Goal: Task Accomplishment & Management: Manage account settings

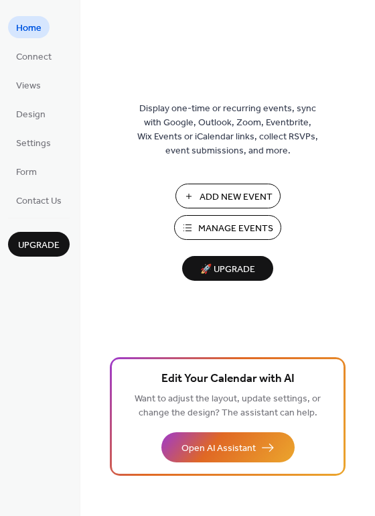
click at [208, 227] on span "Manage Events" at bounding box center [235, 229] width 75 height 14
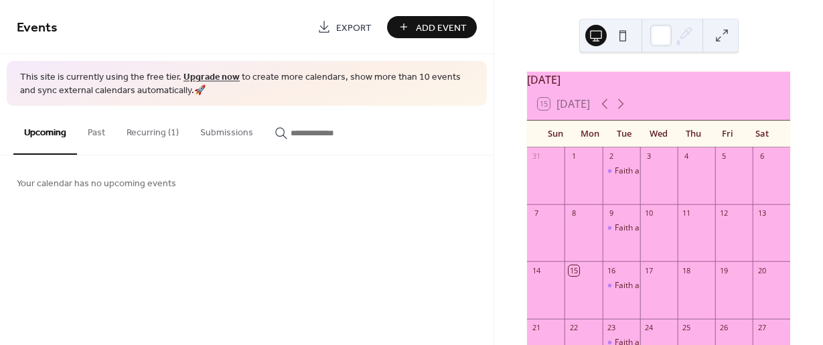
click at [163, 133] on button "Recurring (1)" at bounding box center [153, 130] width 74 height 48
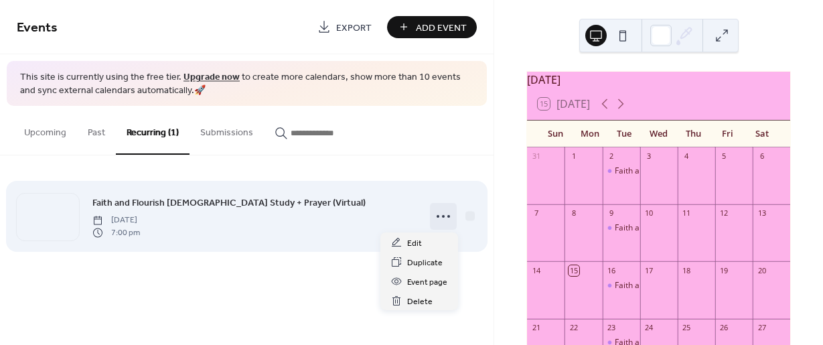
click at [440, 215] on icon at bounding box center [443, 216] width 21 height 21
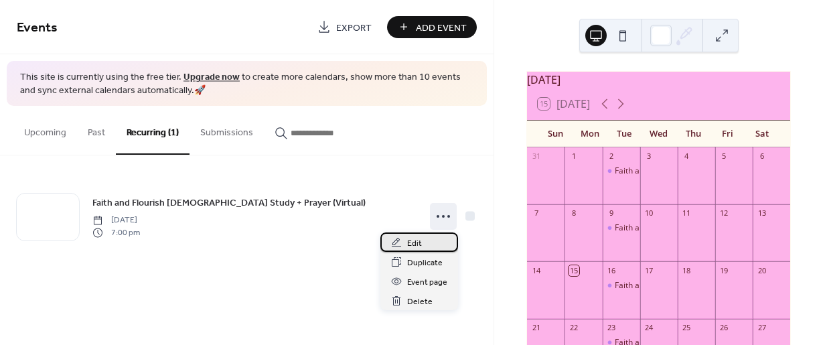
click at [422, 241] on div "Edit" at bounding box center [419, 241] width 78 height 19
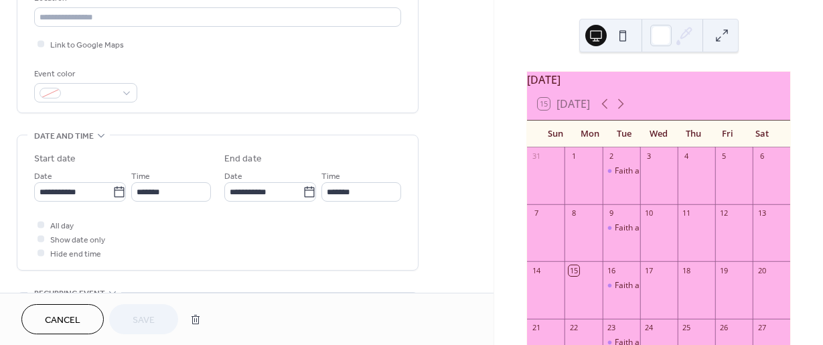
scroll to position [335, 0]
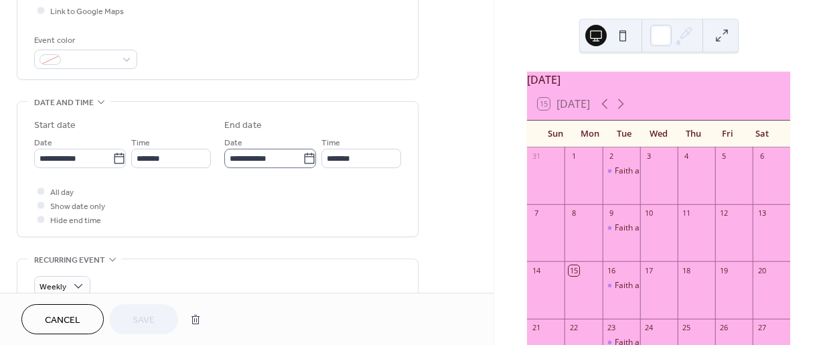
click at [303, 161] on icon at bounding box center [309, 158] width 13 height 13
click at [302, 161] on input "**********" at bounding box center [263, 158] width 78 height 19
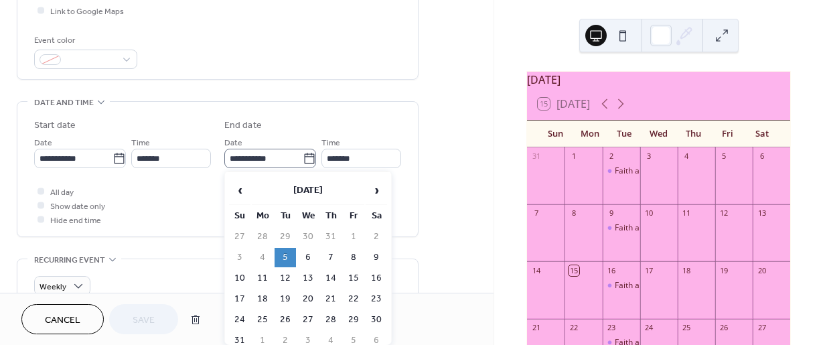
click at [303, 159] on icon at bounding box center [309, 158] width 13 height 13
click at [303, 159] on input "**********" at bounding box center [263, 158] width 78 height 19
click at [373, 195] on span "›" at bounding box center [376, 190] width 20 height 27
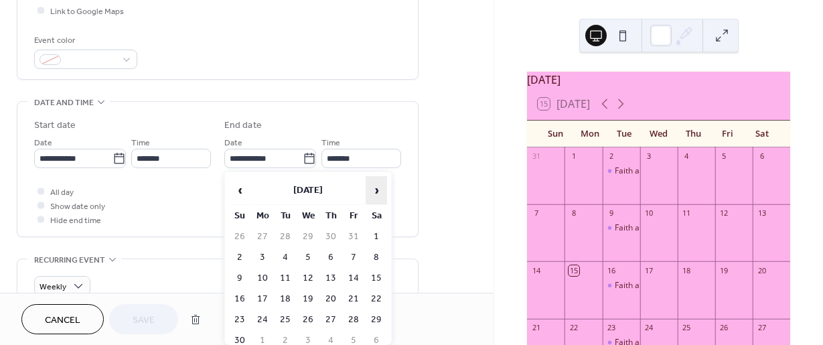
click at [373, 195] on span "›" at bounding box center [376, 190] width 20 height 27
click at [289, 319] on td "30" at bounding box center [285, 319] width 21 height 19
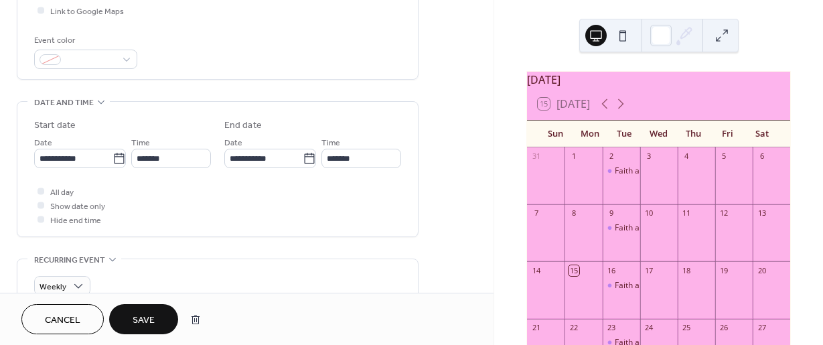
type input "**********"
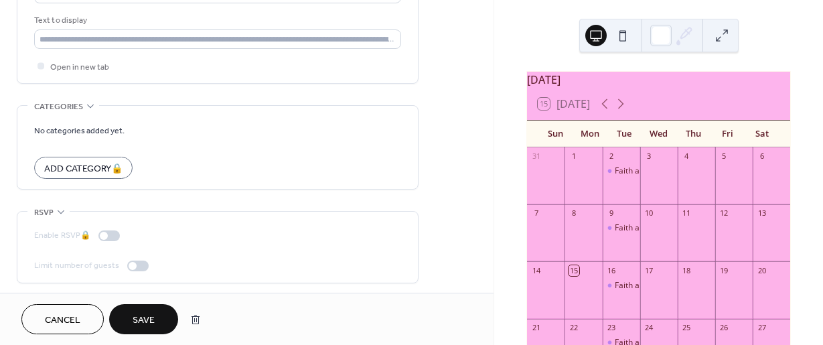
scroll to position [1037, 0]
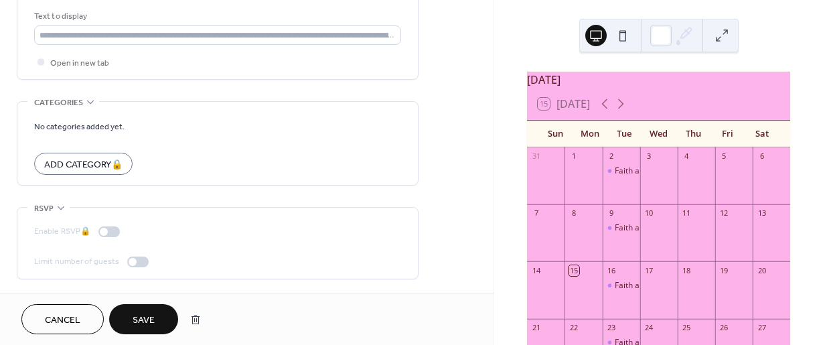
click at [145, 316] on span "Save" at bounding box center [144, 320] width 22 height 14
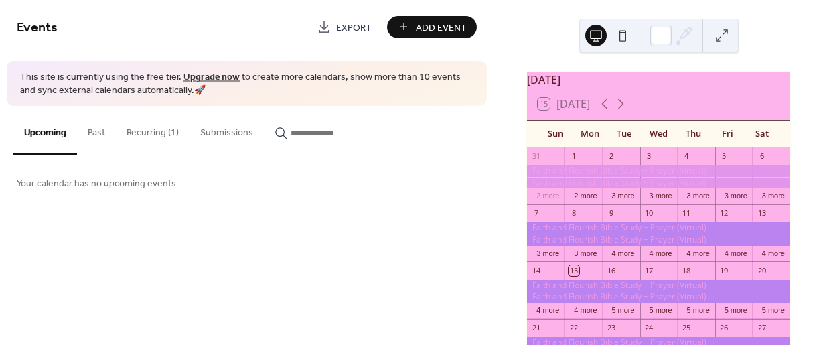
click at [594, 200] on button "2 more" at bounding box center [585, 194] width 33 height 11
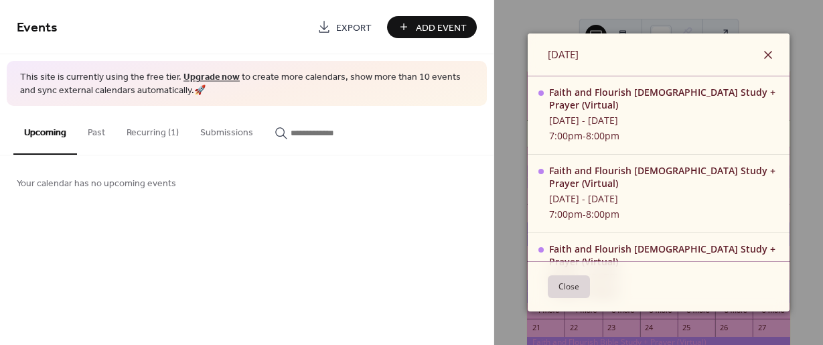
click at [760, 51] on icon at bounding box center [768, 55] width 16 height 16
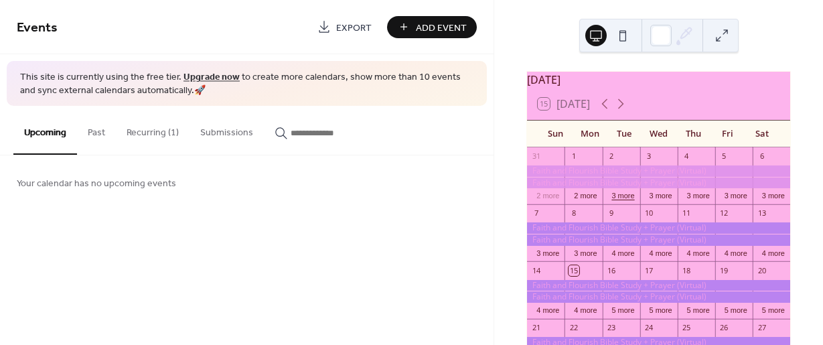
click at [628, 200] on button "3 more" at bounding box center [622, 194] width 33 height 11
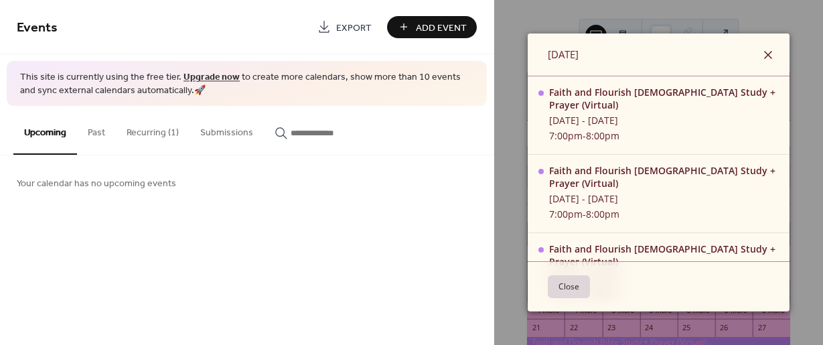
click at [764, 53] on icon at bounding box center [768, 55] width 8 height 8
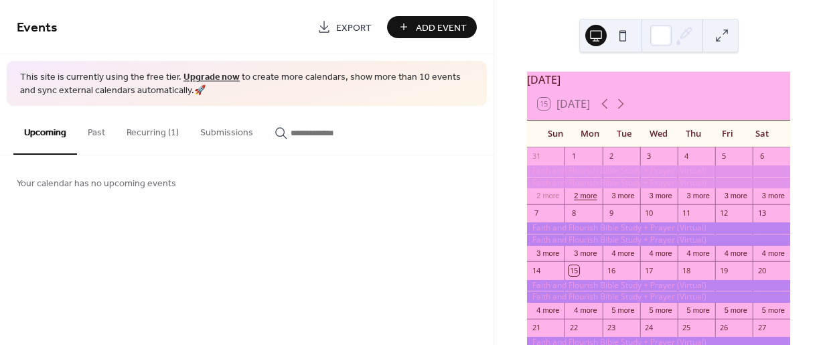
click at [591, 200] on button "2 more" at bounding box center [585, 194] width 33 height 11
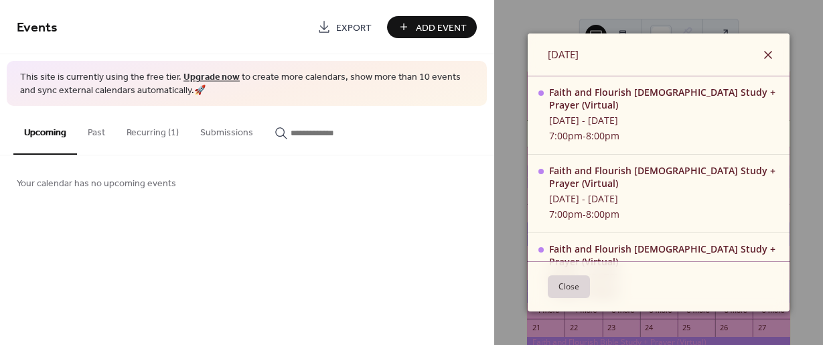
click at [760, 57] on icon at bounding box center [768, 55] width 16 height 16
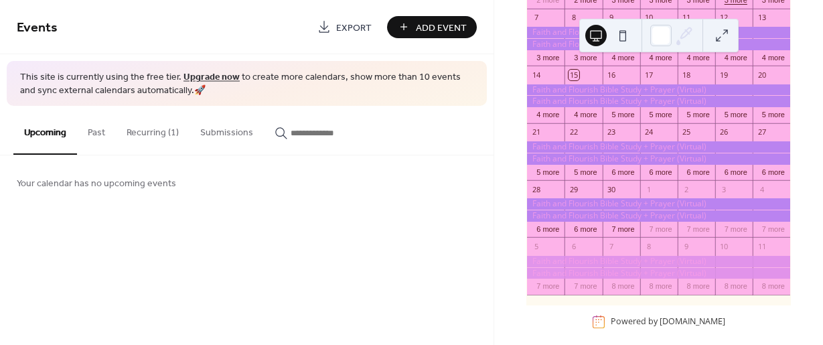
scroll to position [201, 0]
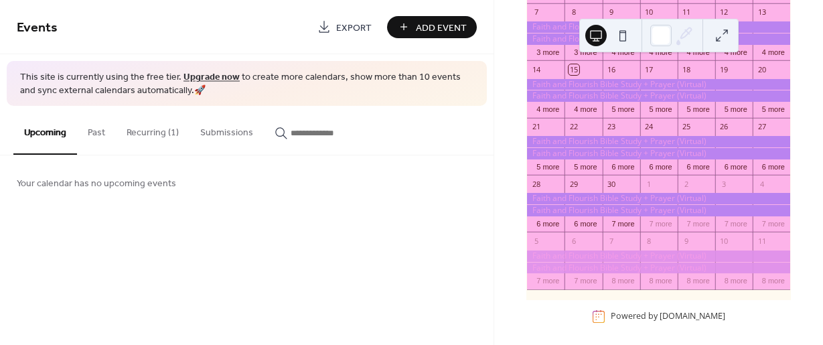
click at [165, 131] on button "Recurring (1)" at bounding box center [153, 130] width 74 height 48
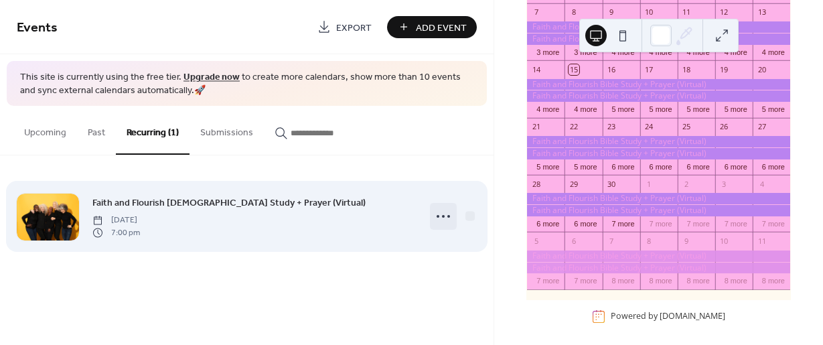
click at [437, 218] on icon at bounding box center [443, 216] width 21 height 21
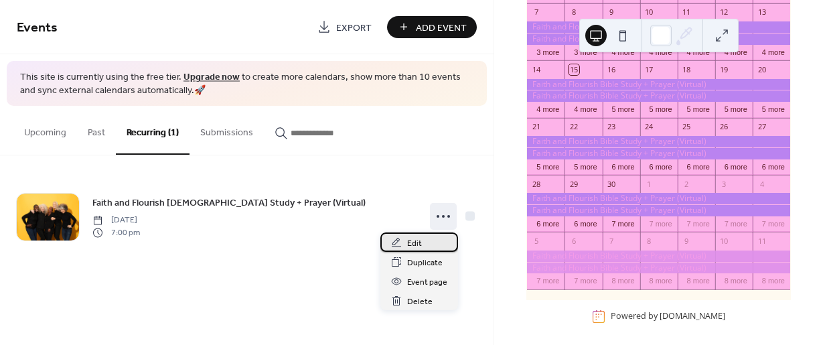
click at [399, 249] on div "Edit" at bounding box center [419, 241] width 78 height 19
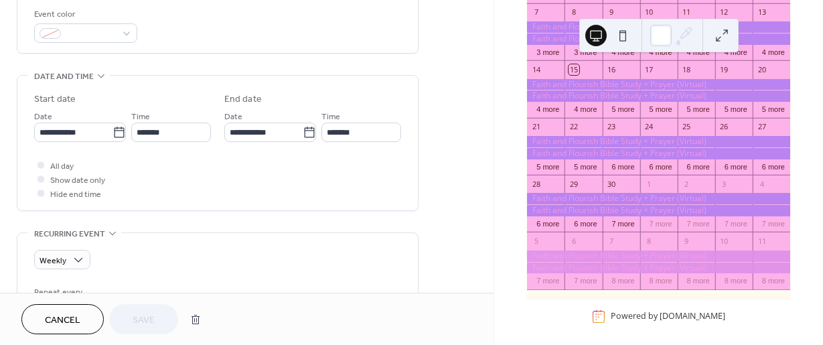
scroll to position [402, 0]
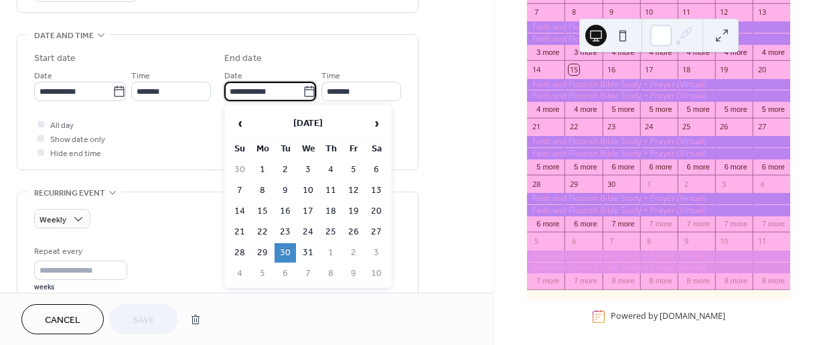
click at [281, 87] on input "**********" at bounding box center [263, 91] width 78 height 19
click at [303, 91] on icon at bounding box center [309, 91] width 13 height 13
click at [301, 91] on input "**********" at bounding box center [263, 91] width 78 height 19
click at [248, 124] on span "‹" at bounding box center [240, 123] width 20 height 27
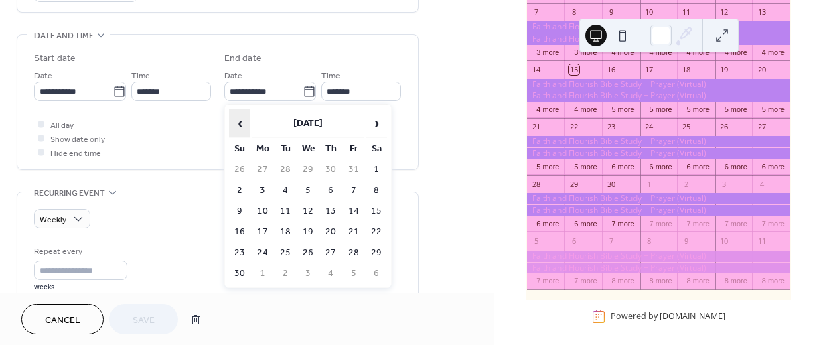
click at [248, 125] on span "‹" at bounding box center [240, 123] width 20 height 27
click at [285, 190] on td "5" at bounding box center [285, 190] width 21 height 19
type input "**********"
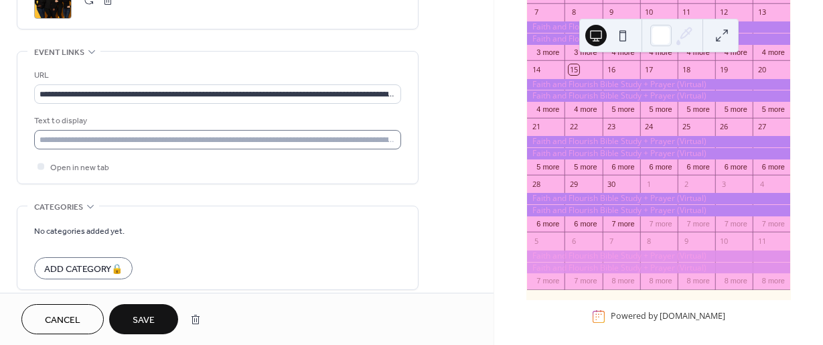
scroll to position [938, 0]
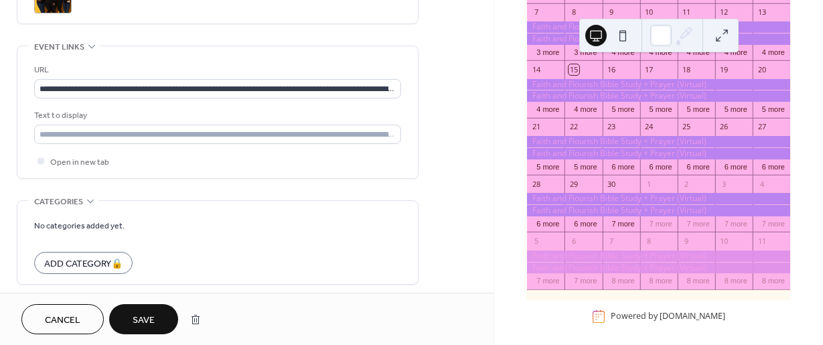
click at [143, 325] on span "Save" at bounding box center [144, 320] width 22 height 14
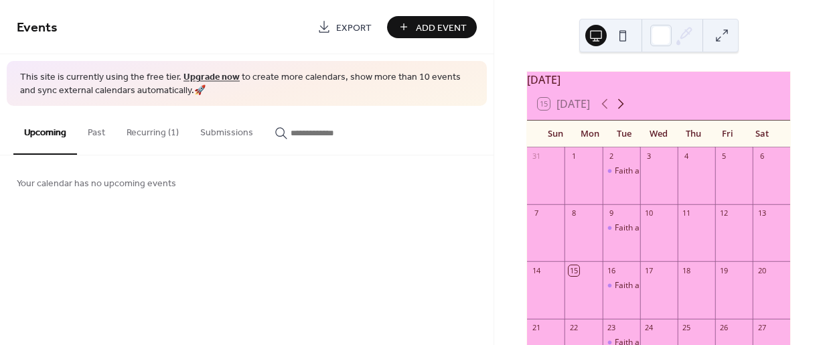
click at [626, 112] on icon at bounding box center [621, 104] width 16 height 16
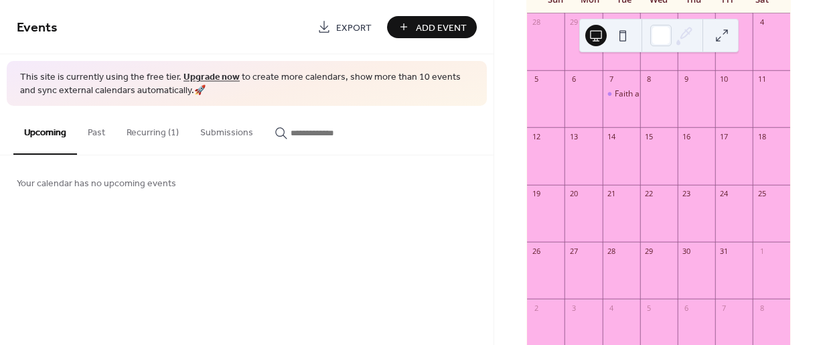
click at [610, 173] on div at bounding box center [622, 163] width 38 height 34
click at [612, 159] on div at bounding box center [622, 163] width 38 height 34
click at [156, 135] on button "Recurring (1)" at bounding box center [153, 130] width 74 height 48
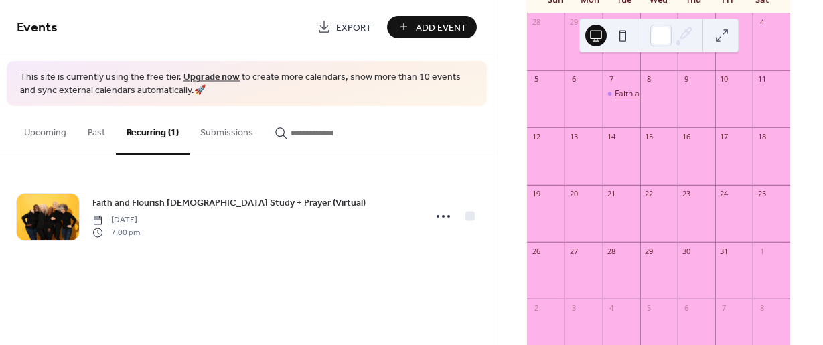
click at [625, 98] on div "Faith and Flourish [DEMOGRAPHIC_DATA] Study + Prayer (Virtual)" at bounding box center [737, 93] width 244 height 11
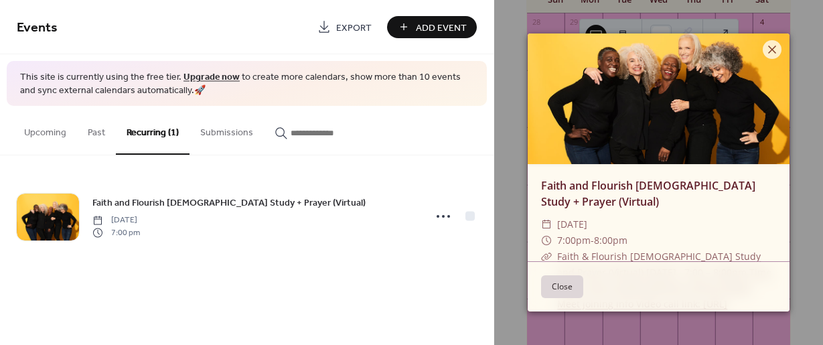
click at [567, 291] on button "Close" at bounding box center [562, 286] width 42 height 23
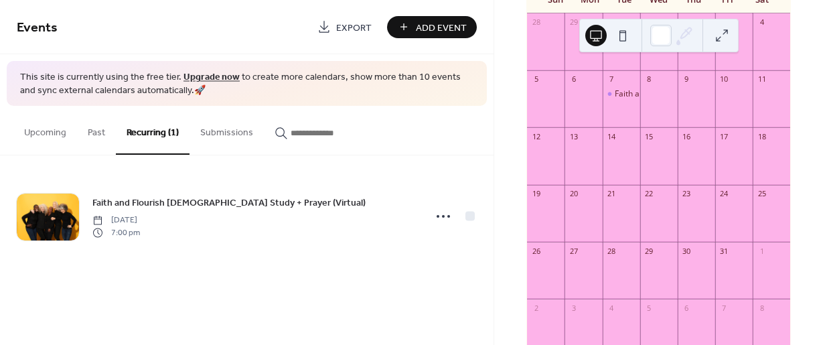
click at [618, 157] on div at bounding box center [622, 163] width 38 height 34
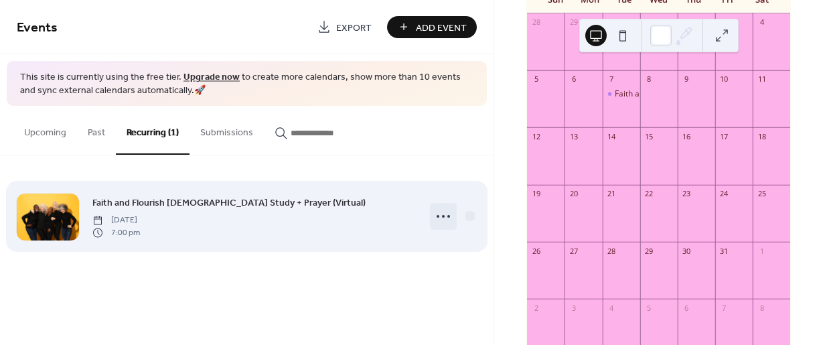
click at [445, 217] on icon at bounding box center [443, 216] width 21 height 21
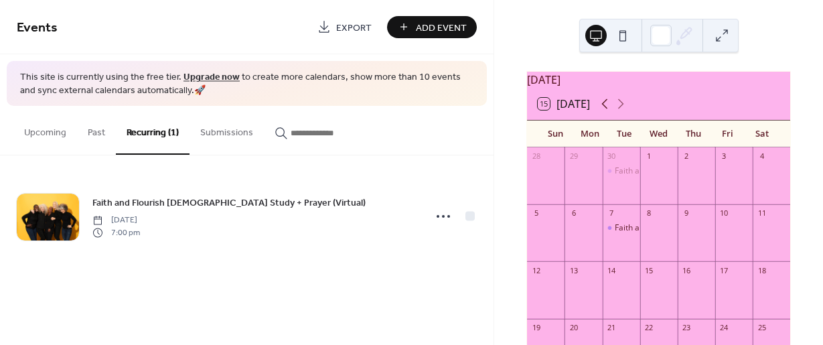
click at [603, 109] on icon at bounding box center [605, 104] width 16 height 16
click at [628, 109] on icon at bounding box center [621, 104] width 16 height 16
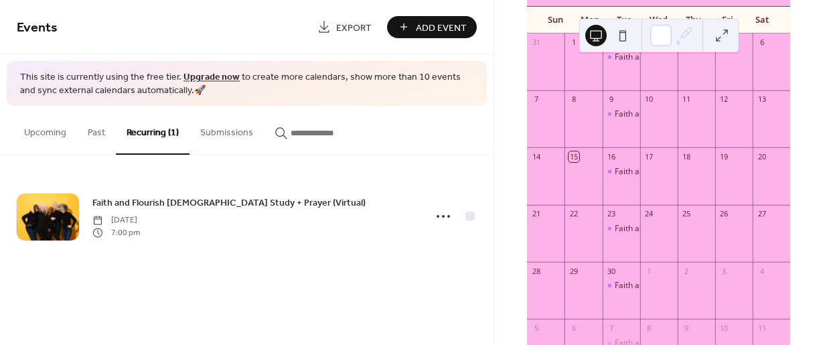
scroll to position [15, 0]
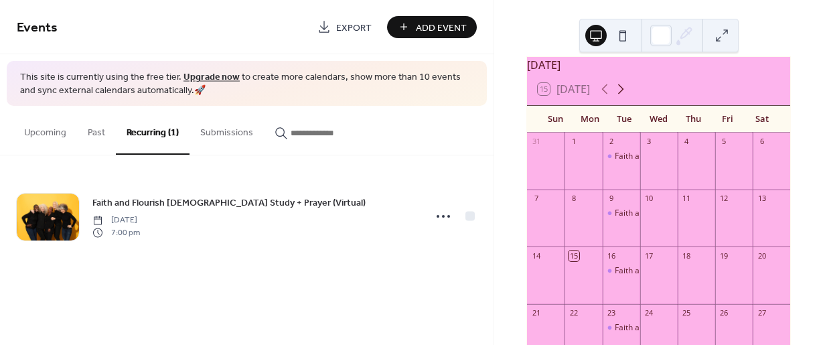
click at [624, 94] on icon at bounding box center [621, 89] width 16 height 16
